Goal: Understand process/instructions

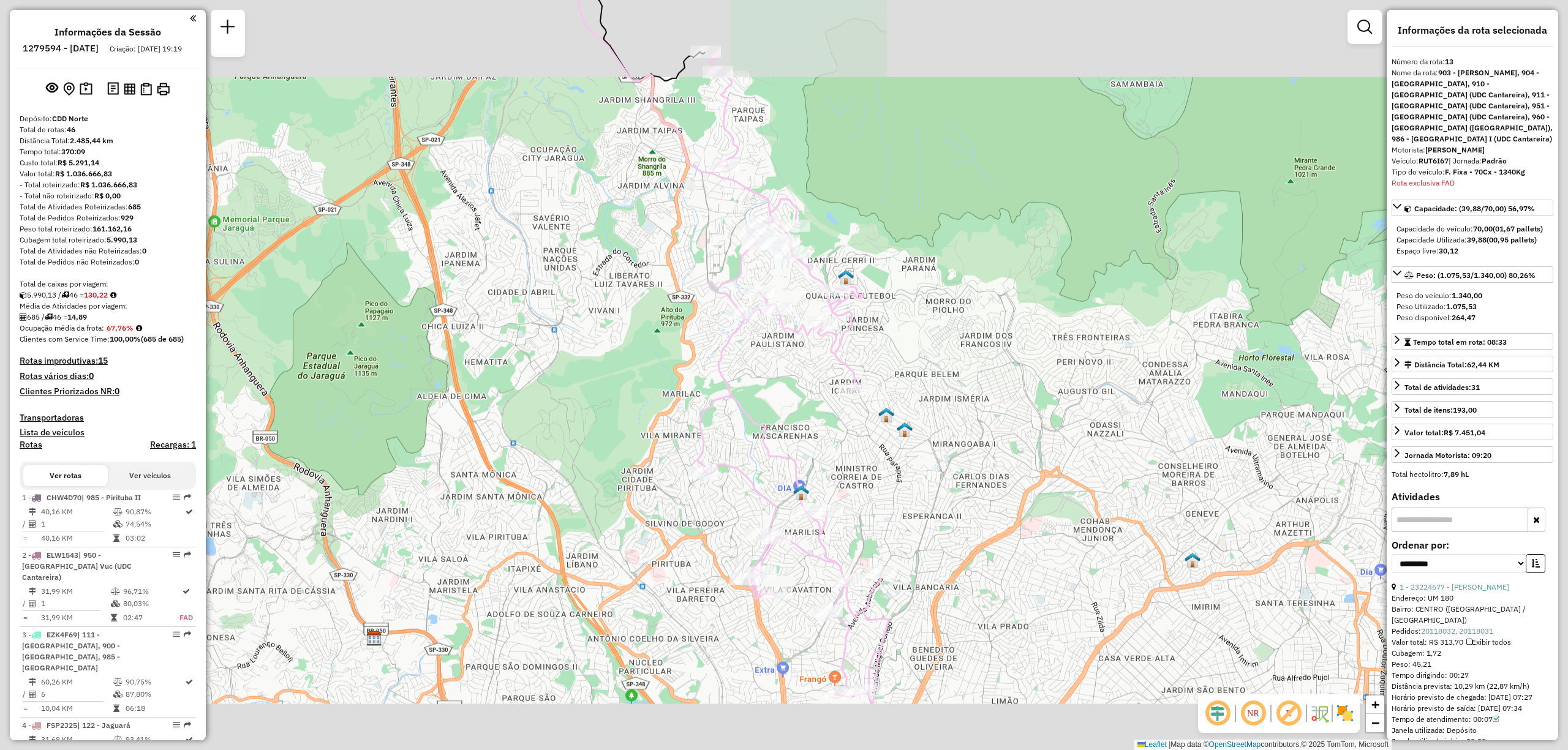
select select "**********"
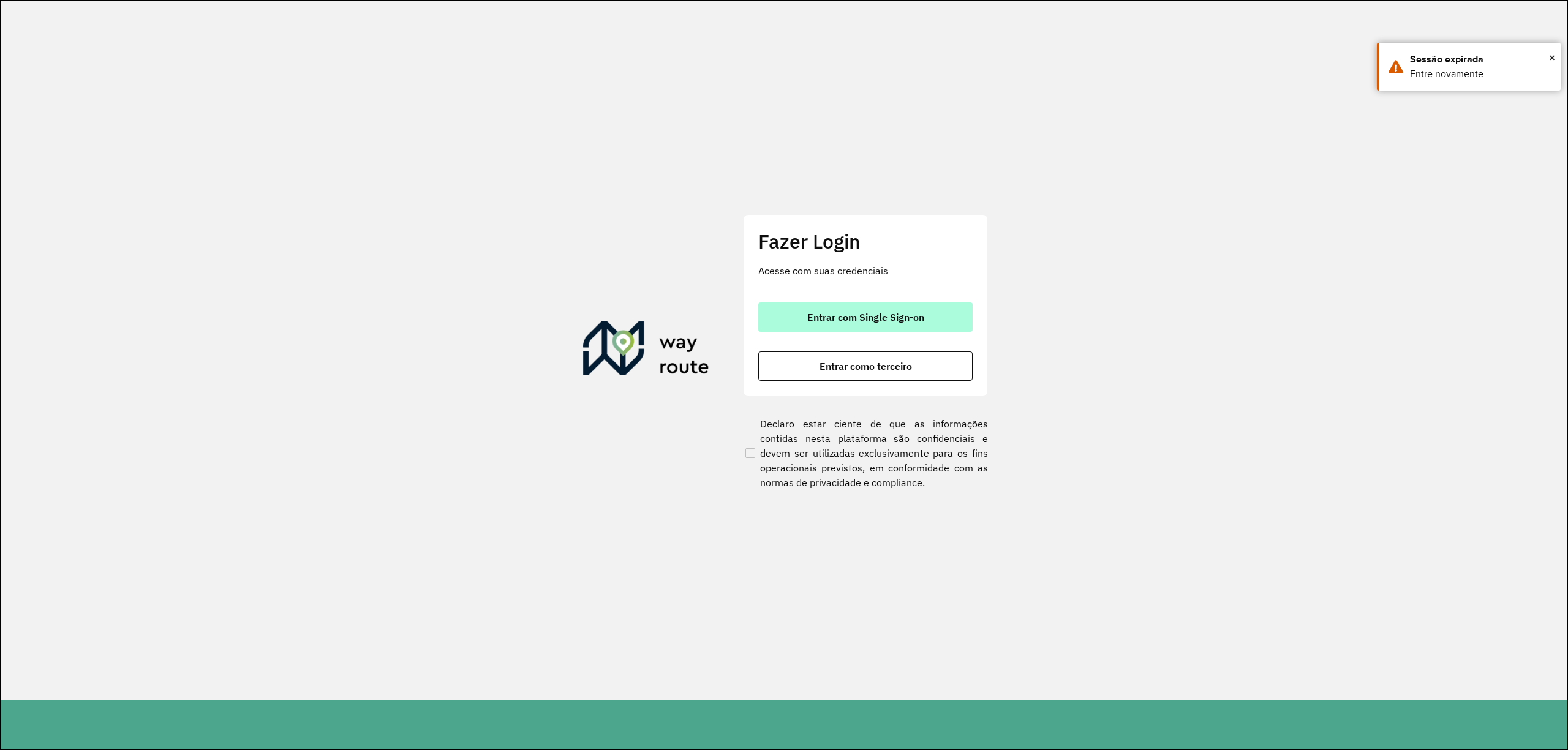
click at [893, 313] on span "Entrar com Single Sign-on" at bounding box center [866, 317] width 117 height 10
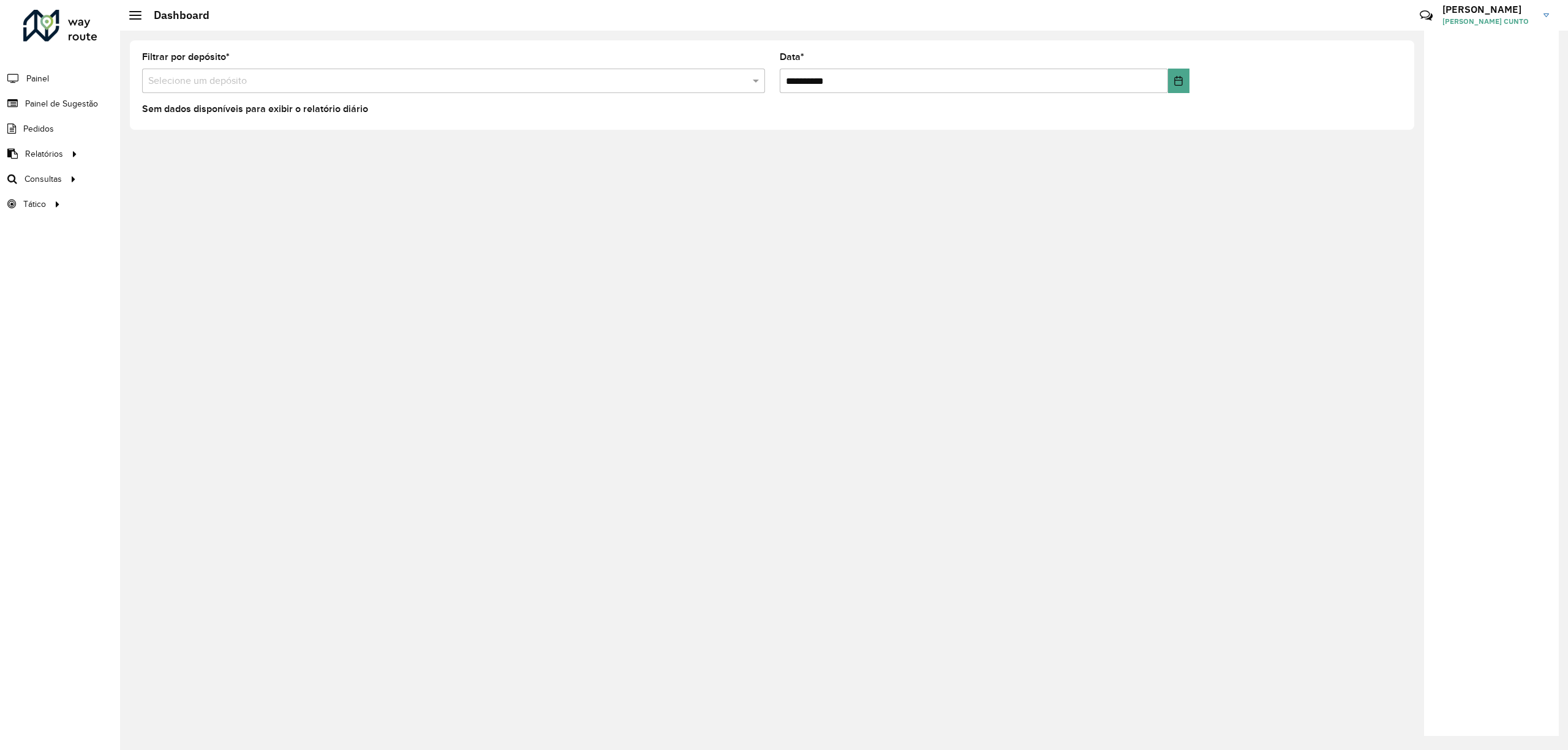
click at [104, 106] on li "Painel de Sugestão" at bounding box center [60, 103] width 120 height 25
click at [101, 102] on li "Painel de Sugestão" at bounding box center [60, 103] width 120 height 25
click at [98, 102] on li "Painel de Sugestão" at bounding box center [60, 103] width 120 height 25
click at [94, 101] on span "Painel de Sugestão" at bounding box center [63, 104] width 77 height 13
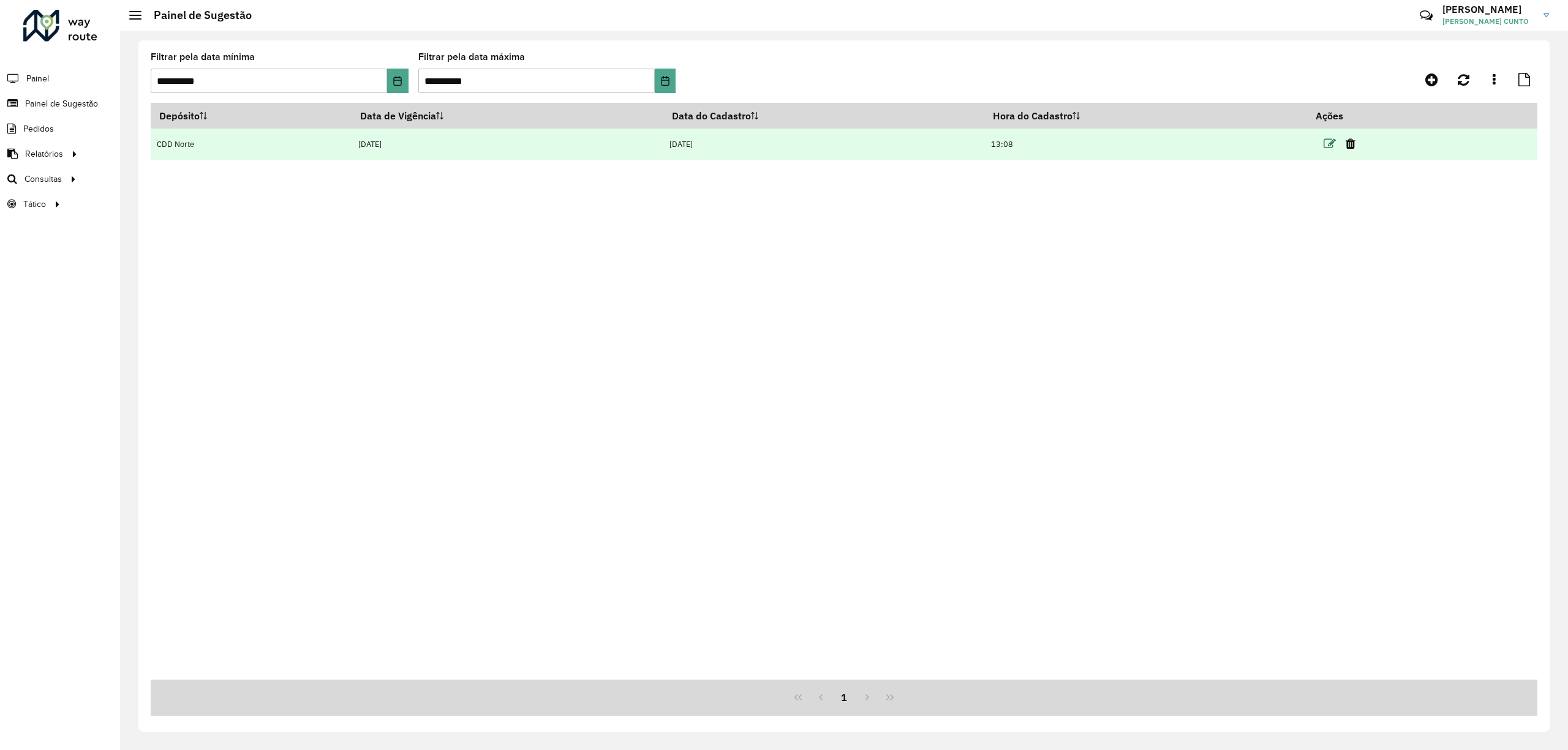
click at [1330, 138] on icon at bounding box center [1330, 143] width 12 height 12
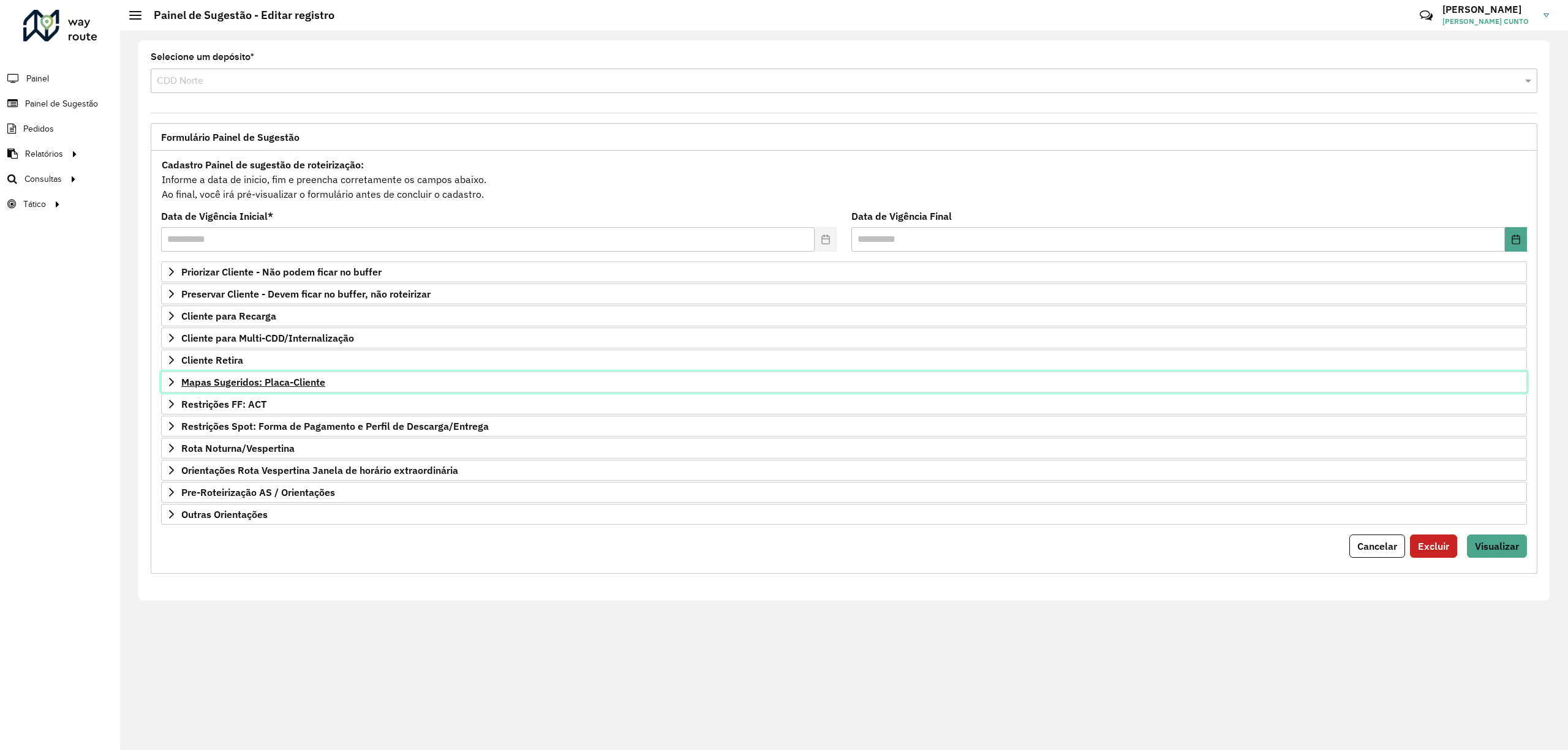
click at [240, 385] on span "Mapas Sugeridos: Placa-Cliente" at bounding box center [254, 382] width 144 height 10
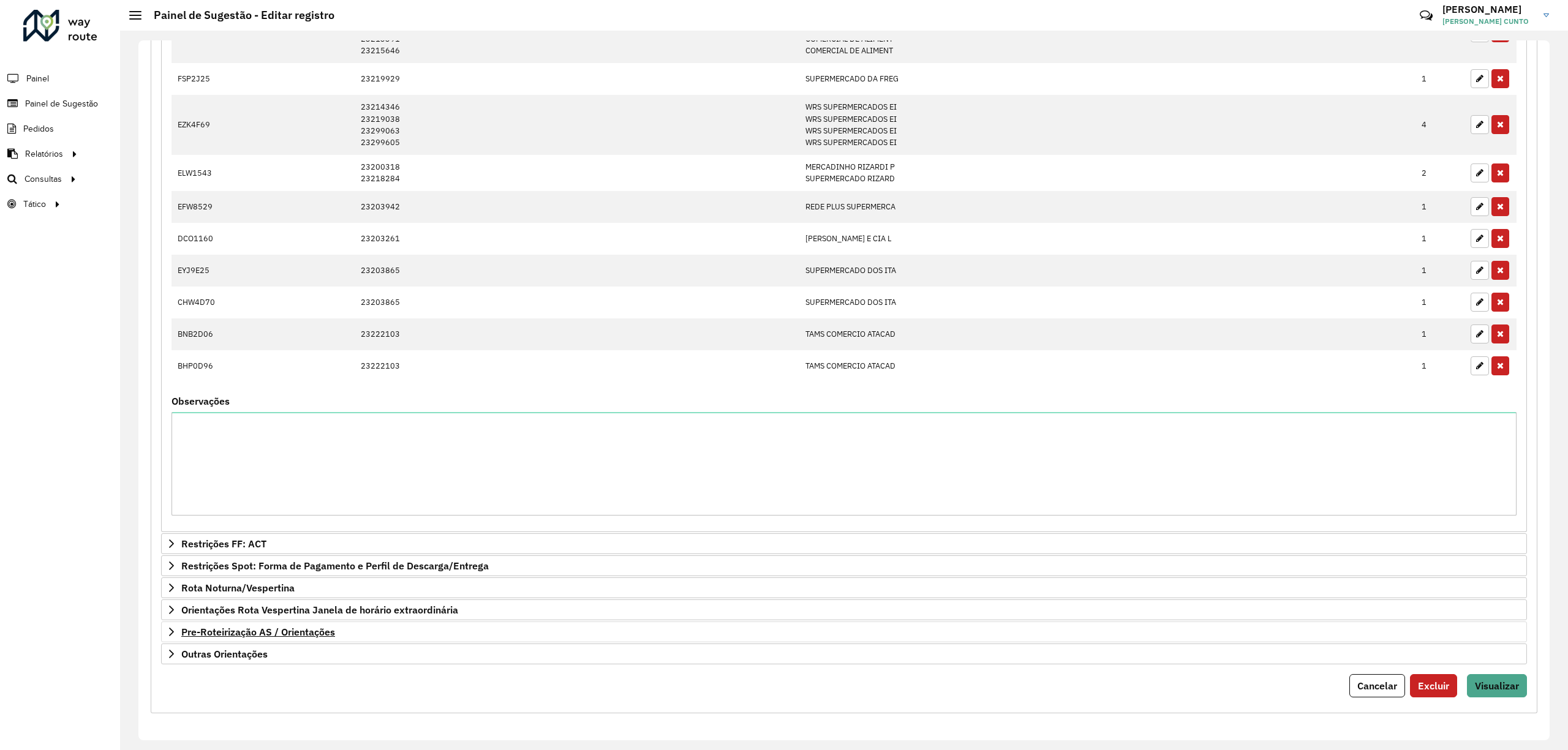
scroll to position [1184, 0]
click at [1487, 681] on span "Visualizar" at bounding box center [1497, 685] width 44 height 12
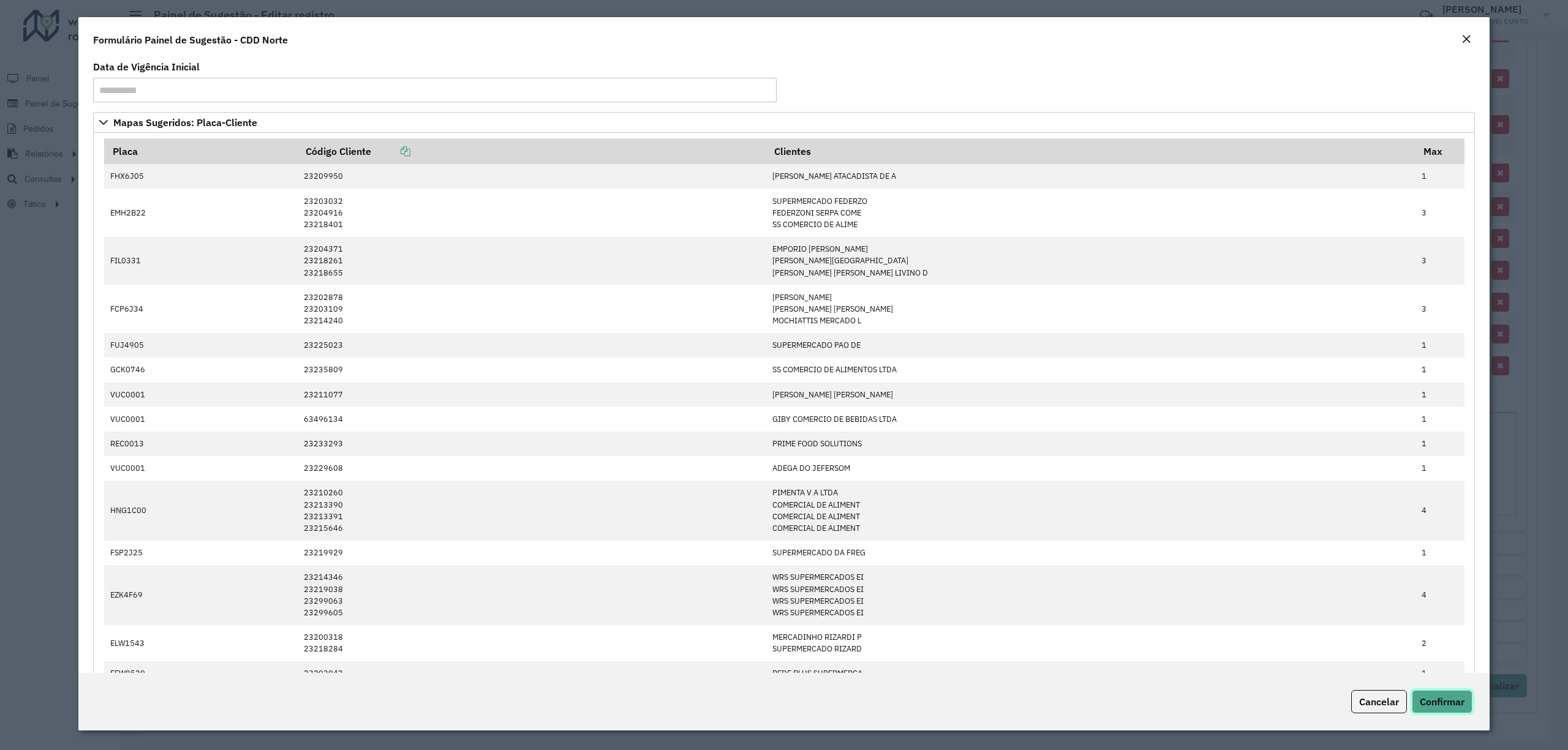
click at [1442, 696] on button "Confirmar" at bounding box center [1442, 701] width 61 height 23
